Goal: Task Accomplishment & Management: Use online tool/utility

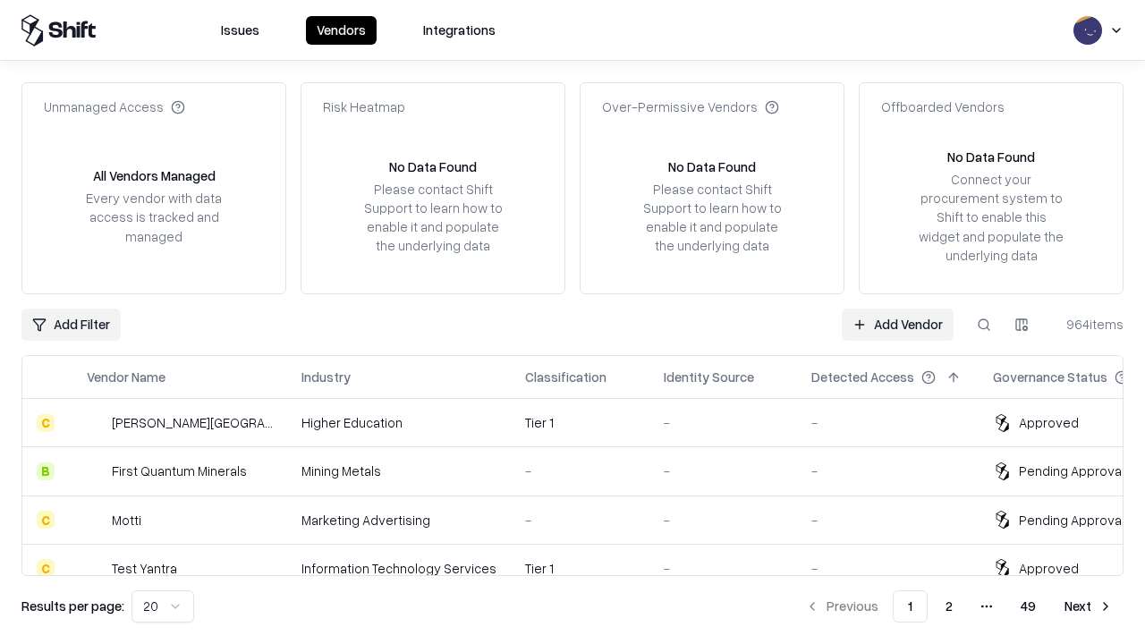
click at [897, 324] on link "Add Vendor" at bounding box center [898, 325] width 112 height 32
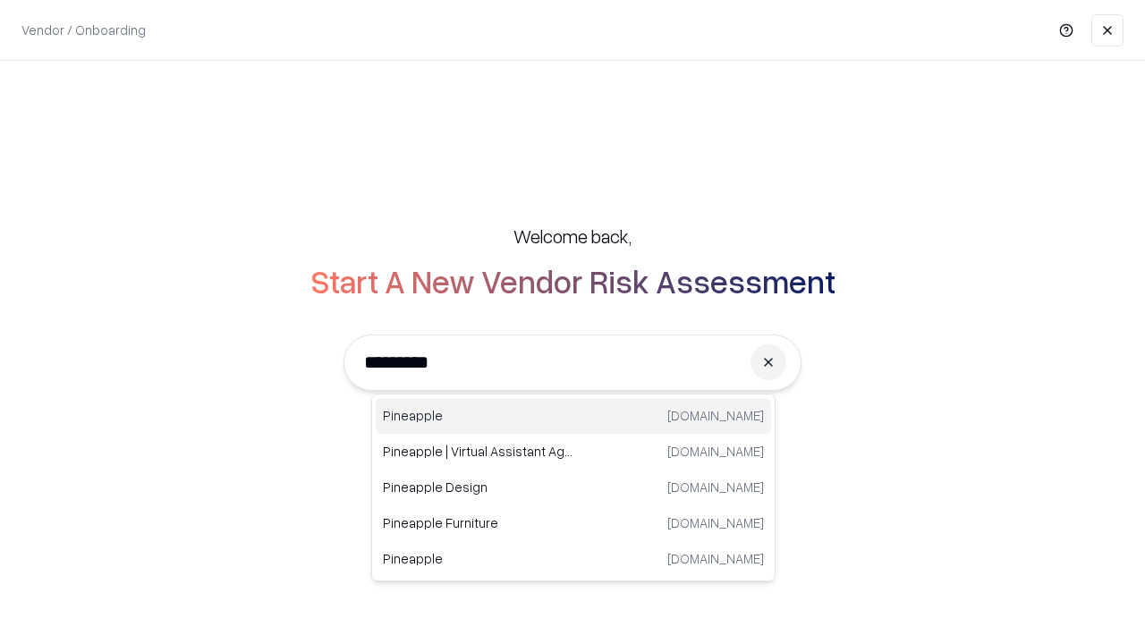
click at [573, 416] on div "Pineapple [DOMAIN_NAME]" at bounding box center [573, 416] width 395 height 36
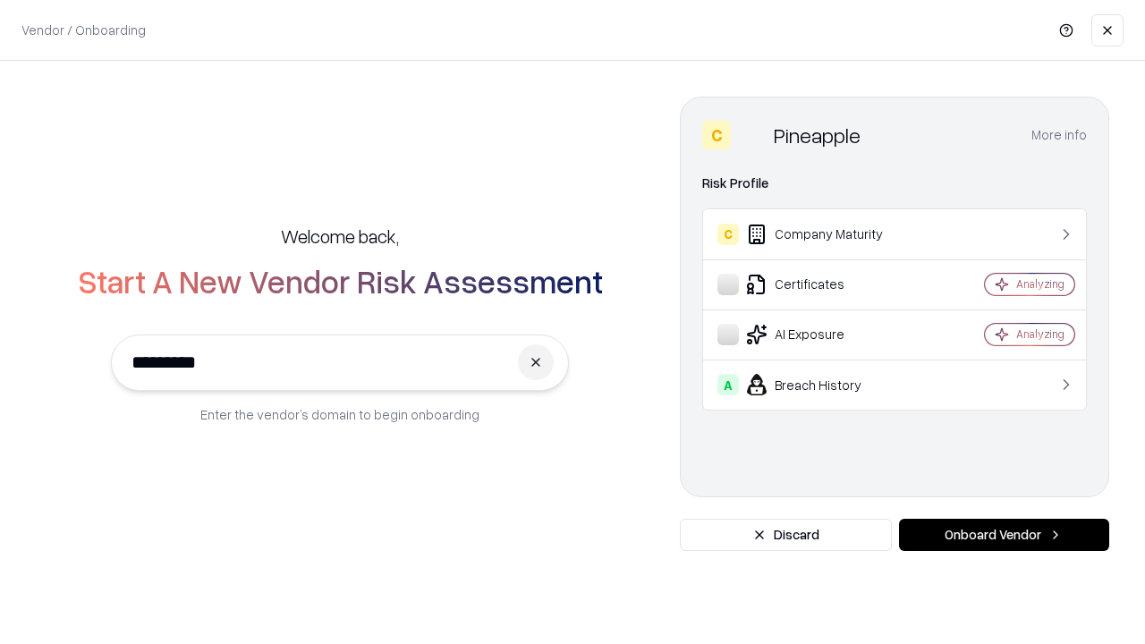
type input "*********"
click at [1004, 535] on button "Onboard Vendor" at bounding box center [1004, 535] width 210 height 32
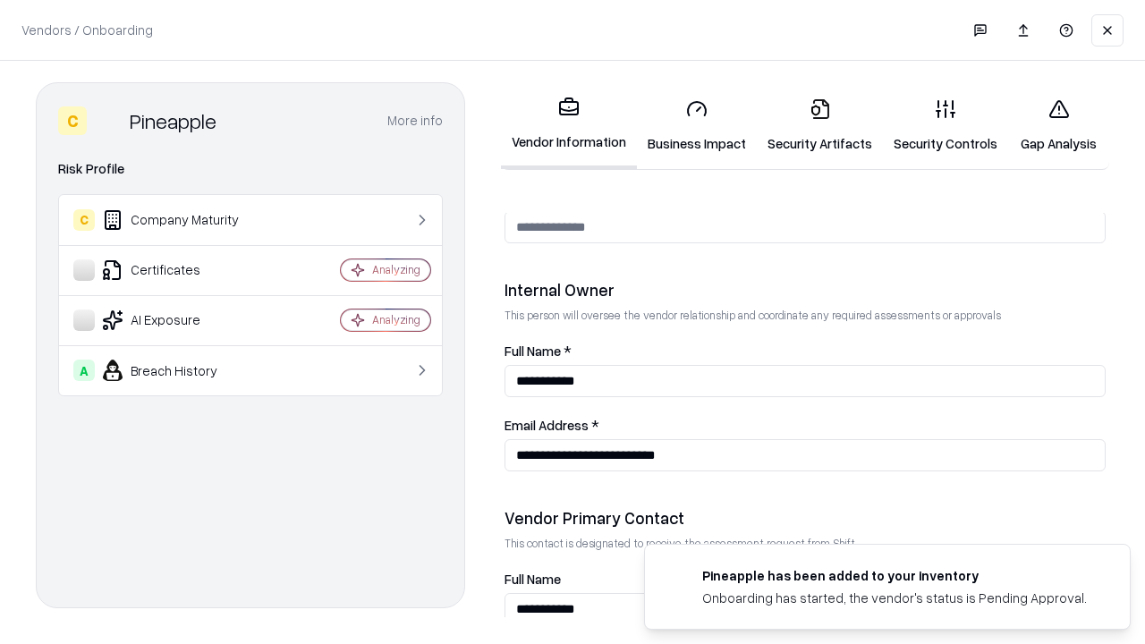
scroll to position [927, 0]
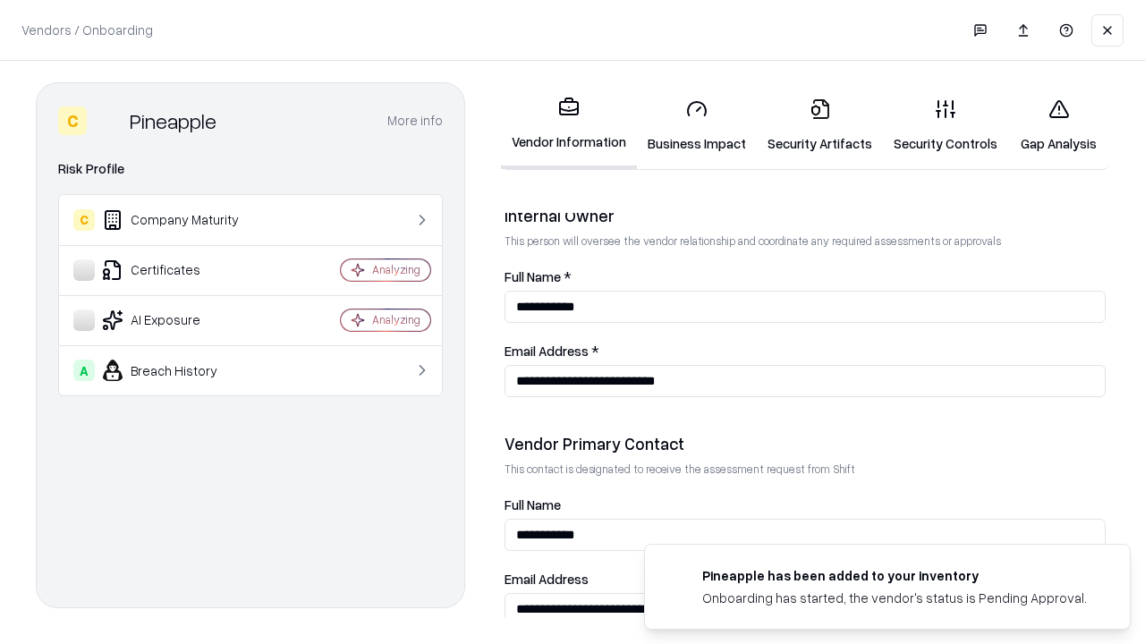
click at [697, 125] on link "Business Impact" at bounding box center [697, 125] width 120 height 83
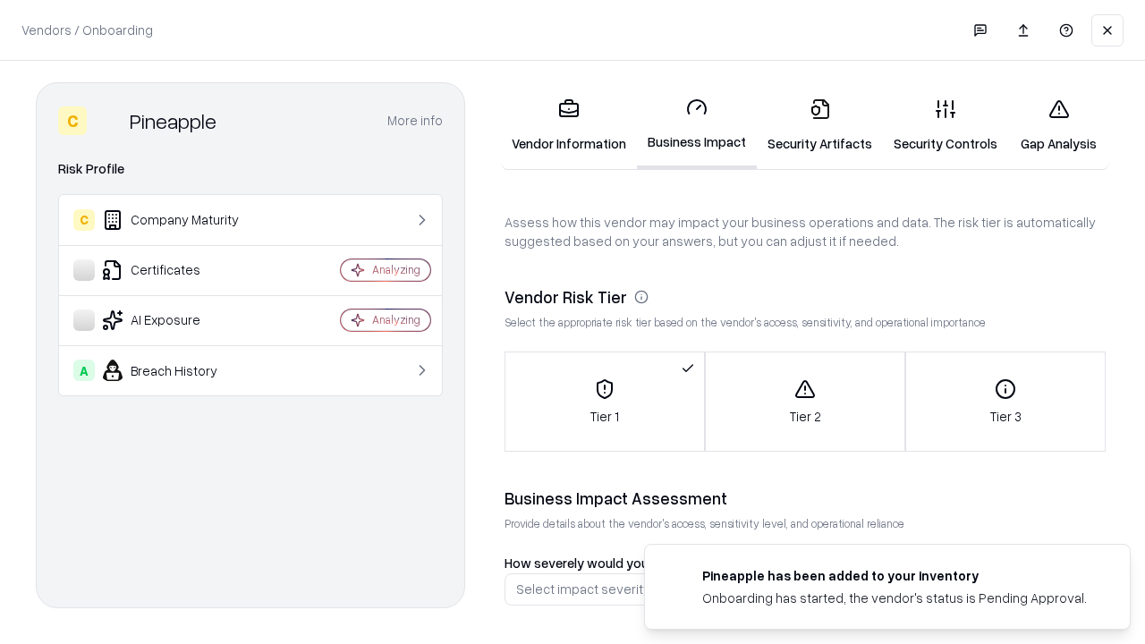
click at [819, 125] on link "Security Artifacts" at bounding box center [820, 125] width 126 height 83
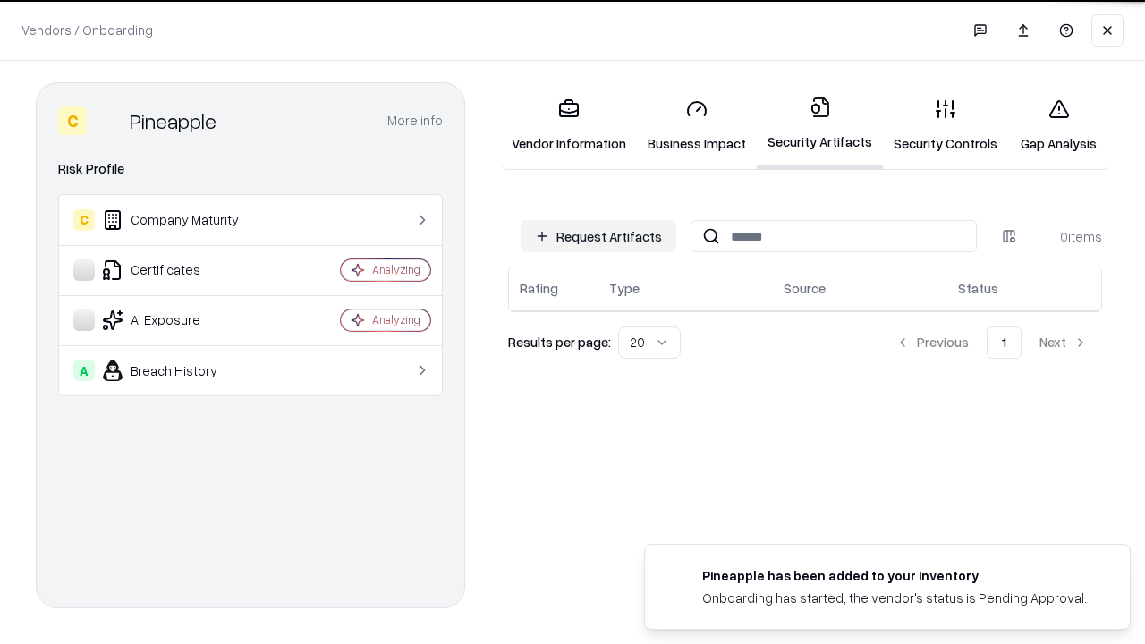
click at [598, 236] on button "Request Artifacts" at bounding box center [599, 236] width 156 height 32
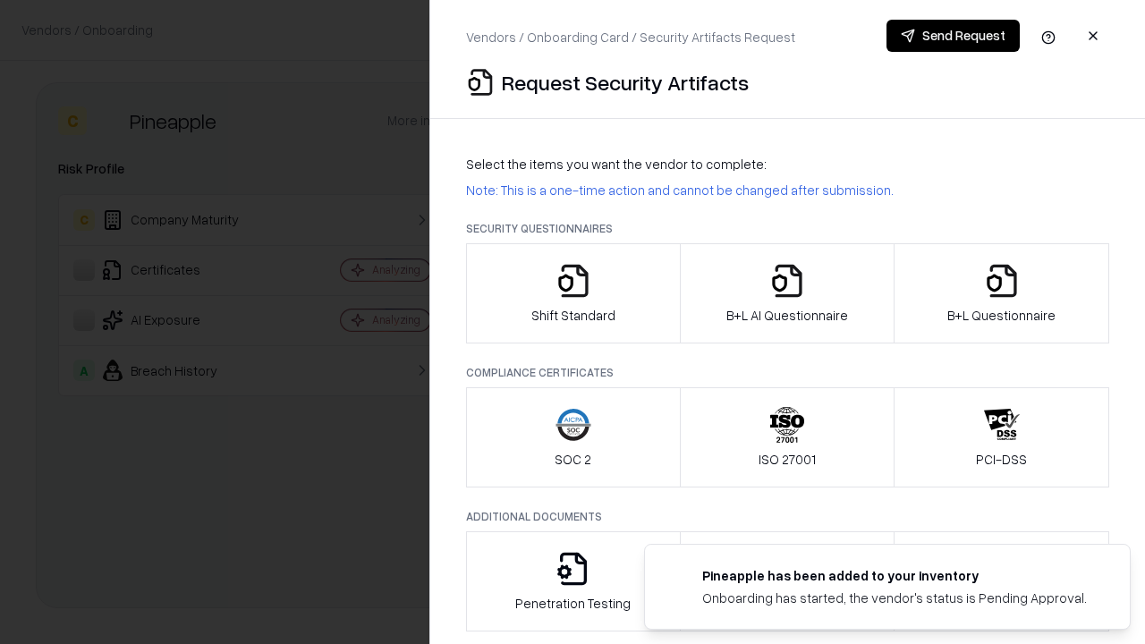
click at [573, 293] on icon "button" at bounding box center [574, 281] width 36 height 36
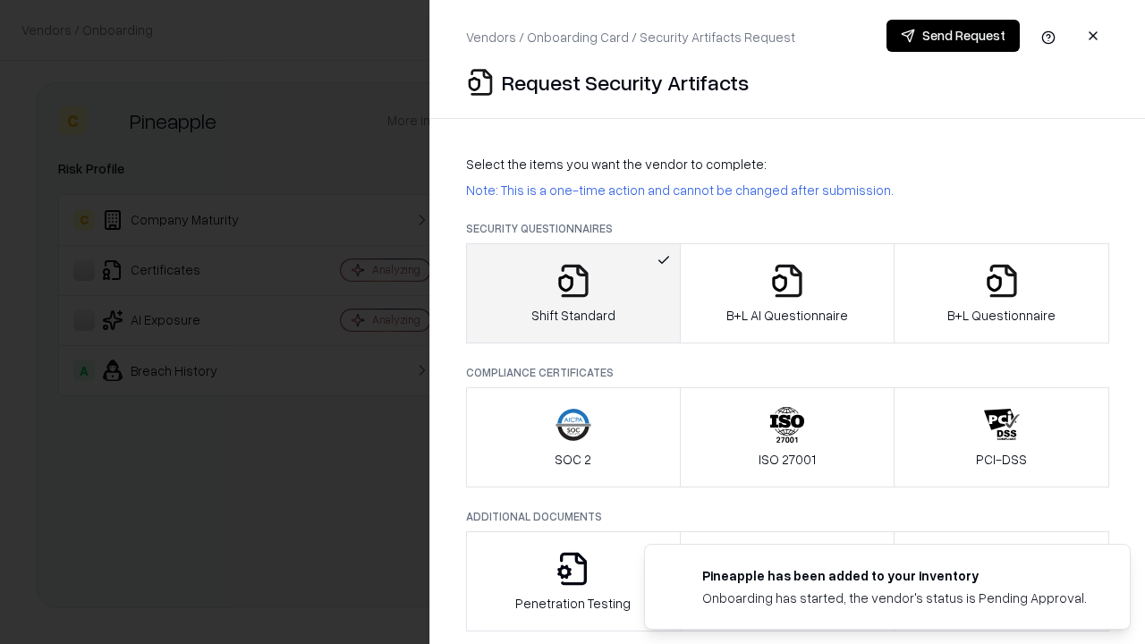
click at [953, 36] on button "Send Request" at bounding box center [953, 36] width 133 height 32
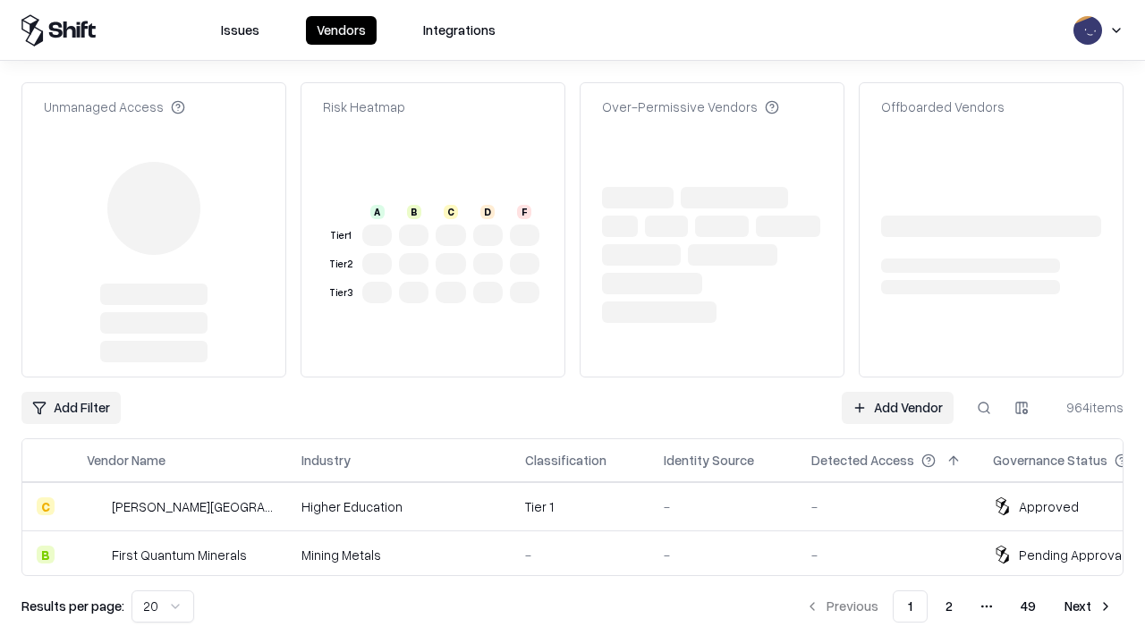
click at [897, 392] on link "Add Vendor" at bounding box center [898, 408] width 112 height 32
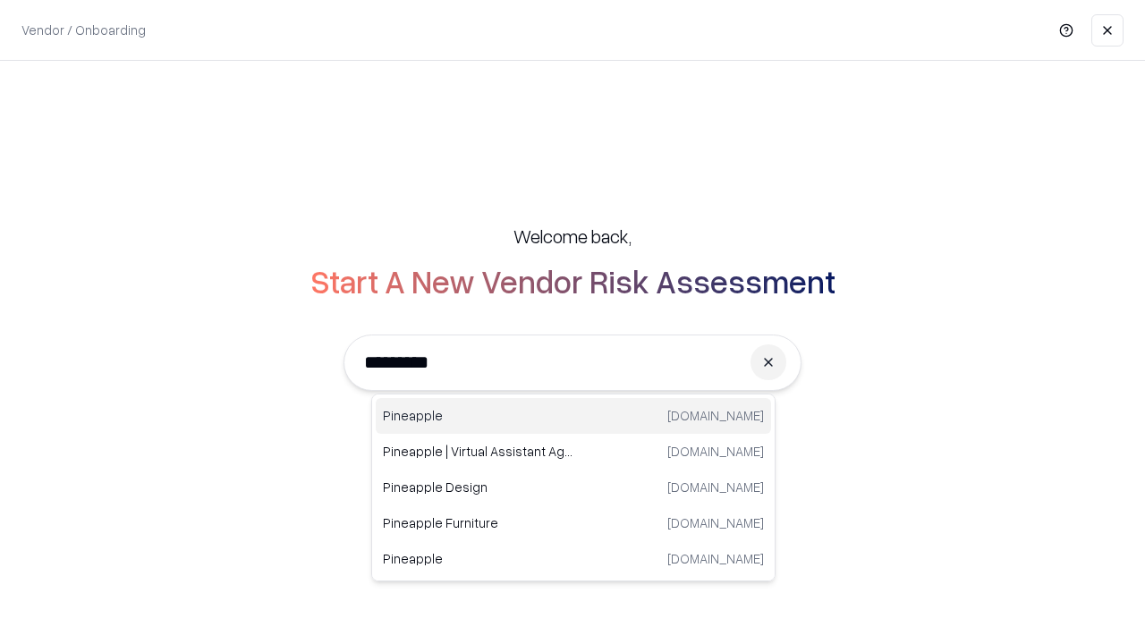
click at [573, 416] on div "Pineapple [DOMAIN_NAME]" at bounding box center [573, 416] width 395 height 36
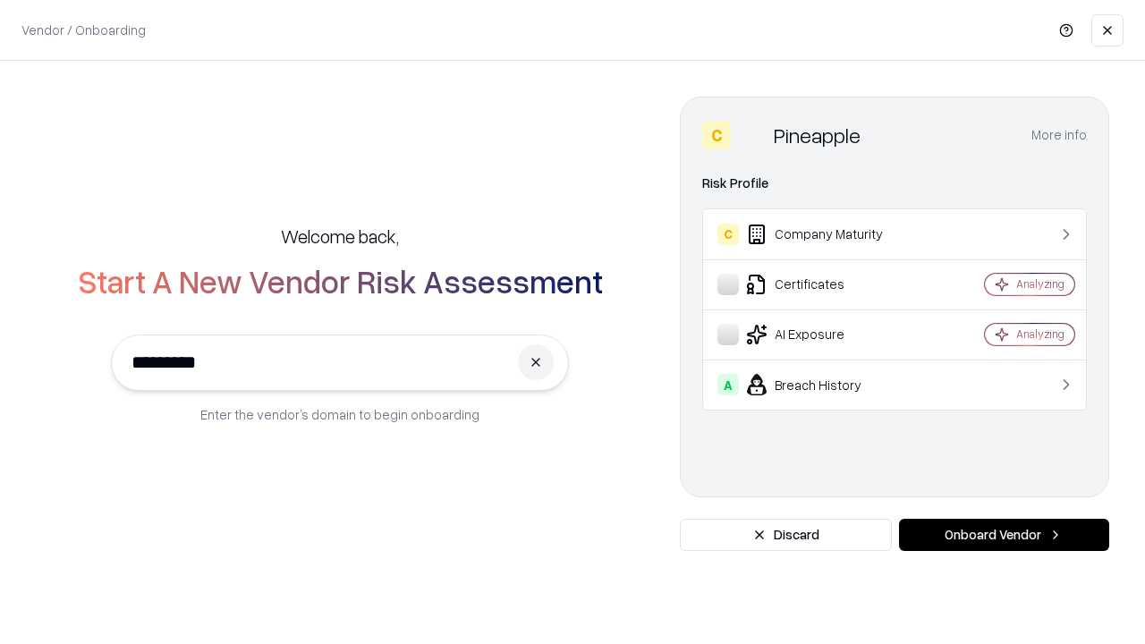
type input "*********"
click at [1004, 535] on button "Onboard Vendor" at bounding box center [1004, 535] width 210 height 32
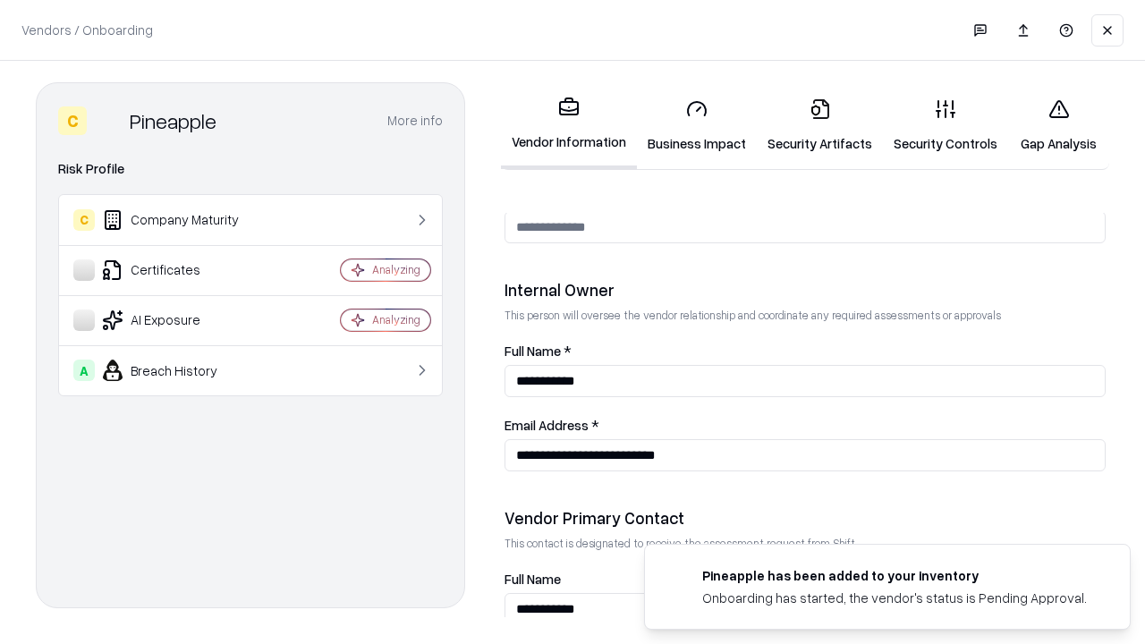
scroll to position [927, 0]
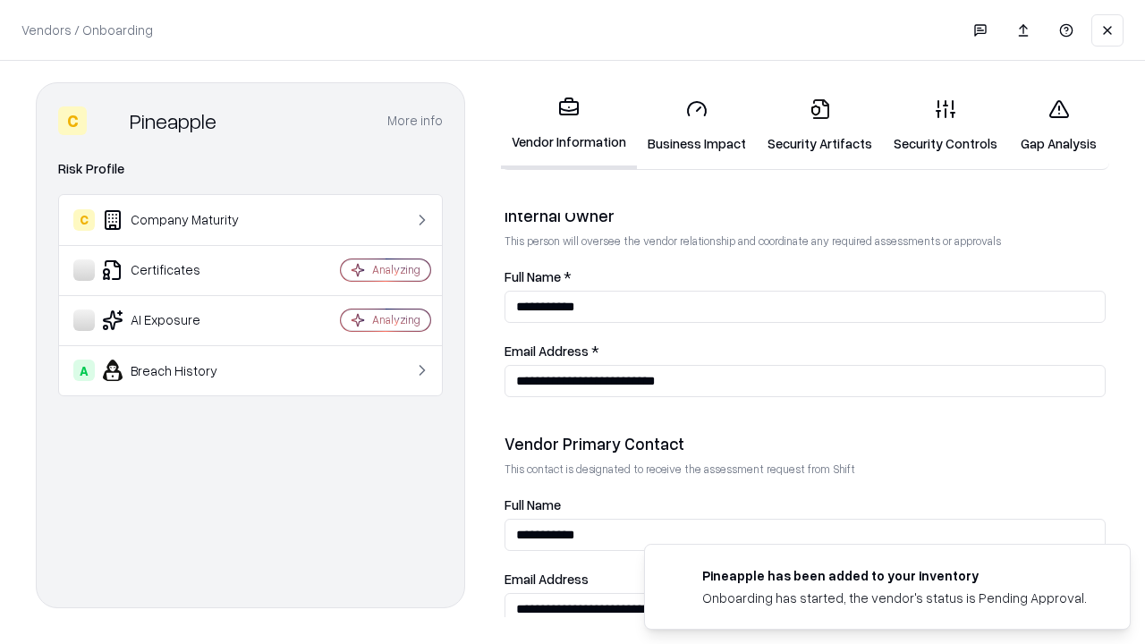
click at [1058, 125] on link "Gap Analysis" at bounding box center [1058, 125] width 101 height 83
